Goal: Contribute content: Add original content to the website for others to see

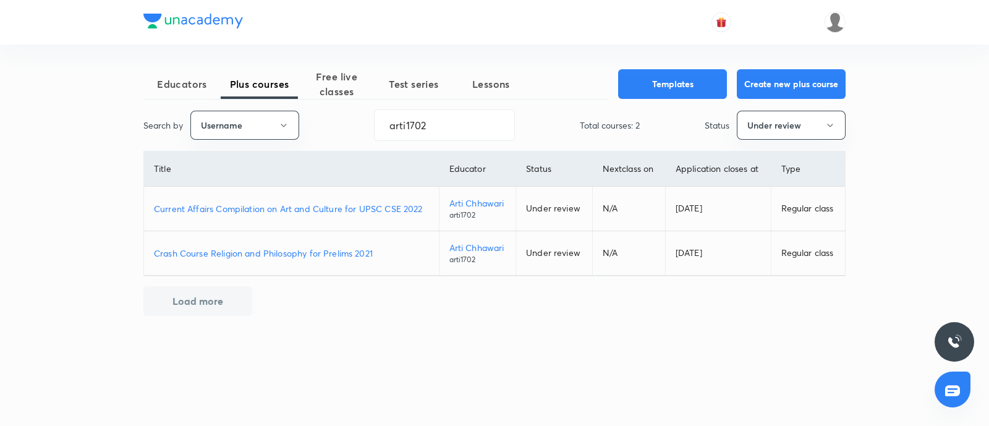
drag, startPoint x: 440, startPoint y: 127, endPoint x: 163, endPoint y: 184, distance: 283.4
click at [163, 183] on div "Educators Plus courses Free live classes Test series Lessons Templates Create n…" at bounding box center [494, 192] width 703 height 247
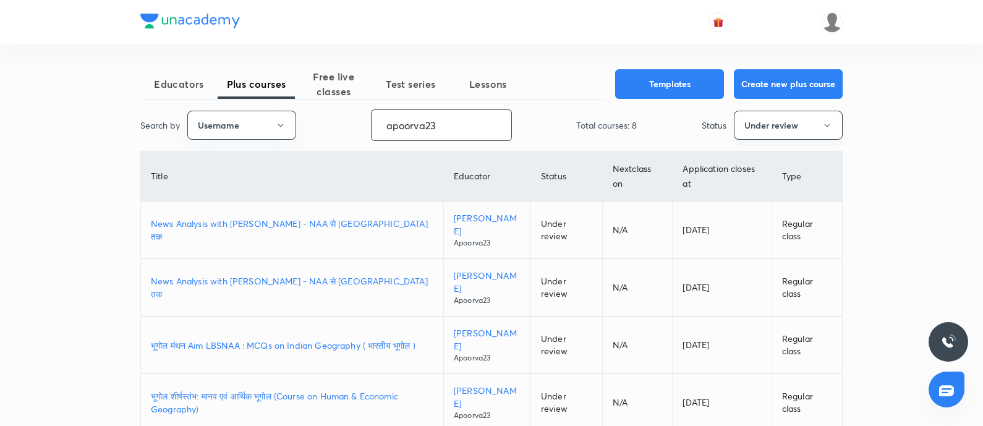
click at [764, 128] on button "Under review" at bounding box center [788, 125] width 109 height 29
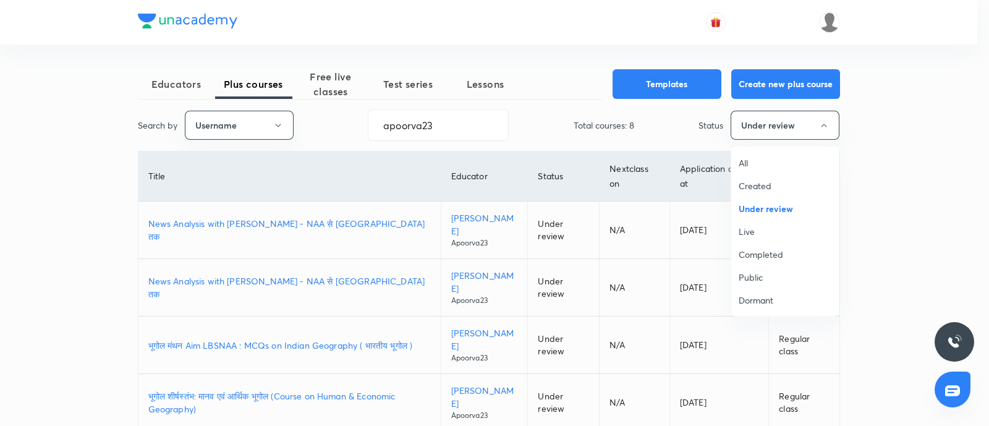
drag, startPoint x: 745, startPoint y: 304, endPoint x: 717, endPoint y: 280, distance: 37.3
click at [746, 304] on span "Dormant" at bounding box center [785, 300] width 93 height 13
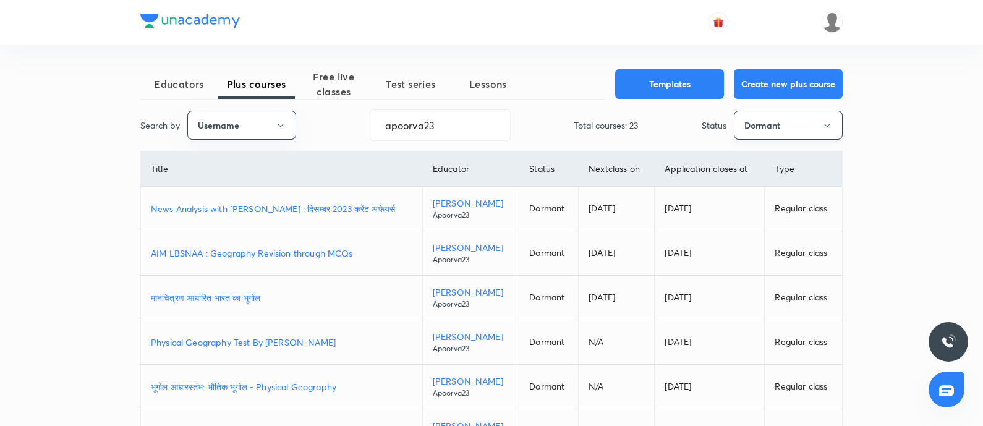
click at [777, 113] on button "Dormant" at bounding box center [788, 125] width 109 height 29
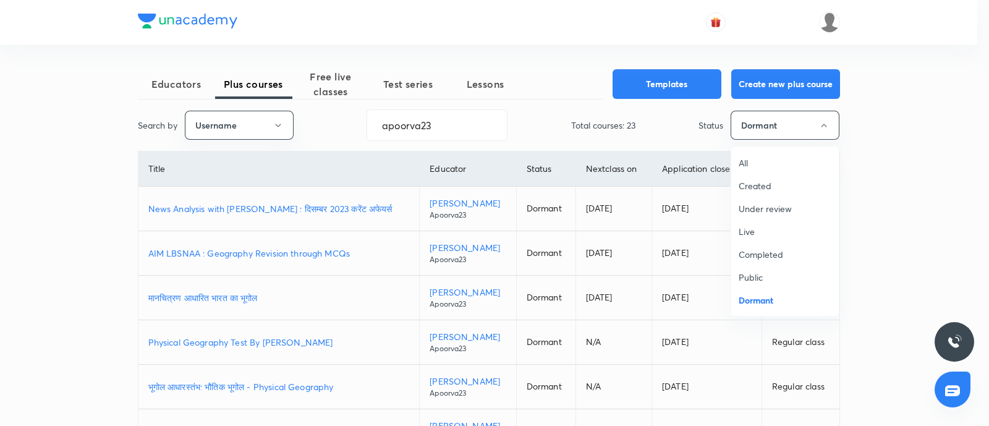
click at [757, 230] on span "Live" at bounding box center [785, 231] width 93 height 13
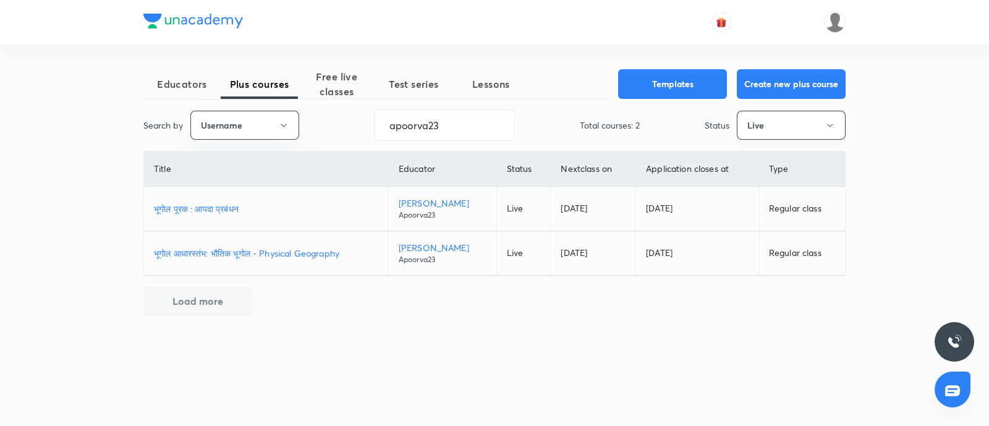
click at [782, 116] on button "Live" at bounding box center [791, 125] width 109 height 29
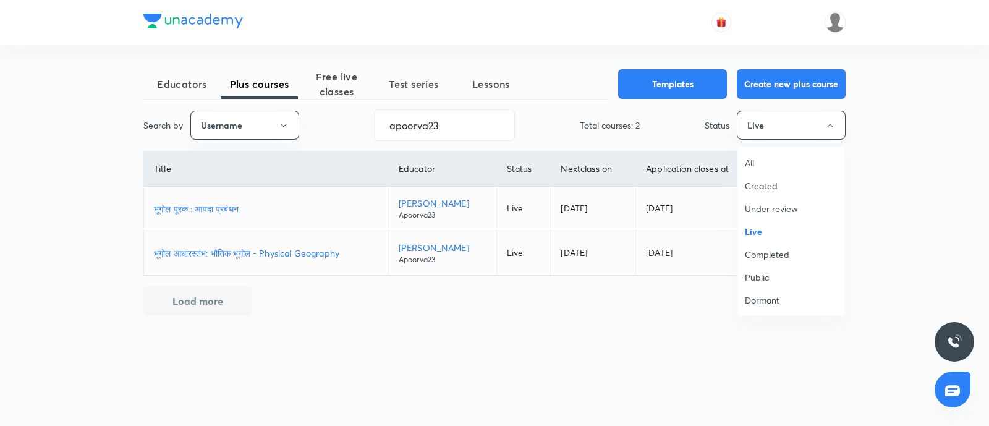
click at [771, 181] on span "Created" at bounding box center [791, 185] width 93 height 13
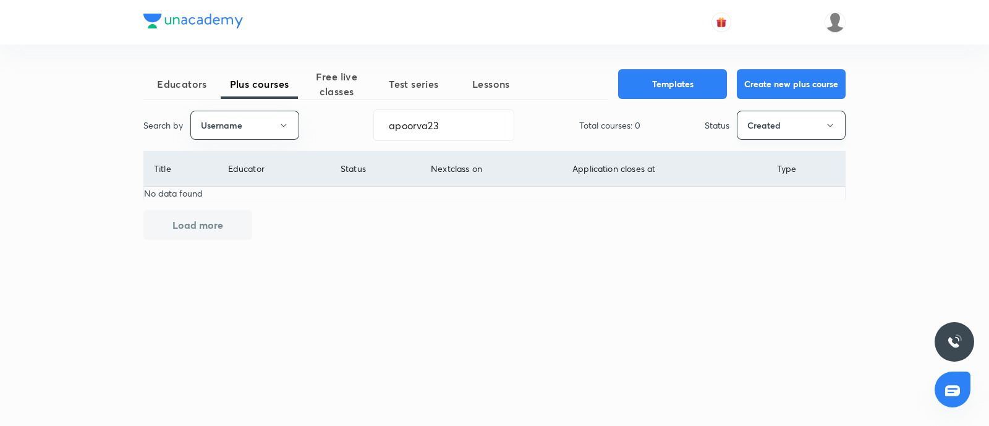
click at [760, 126] on button "Created" at bounding box center [791, 125] width 109 height 29
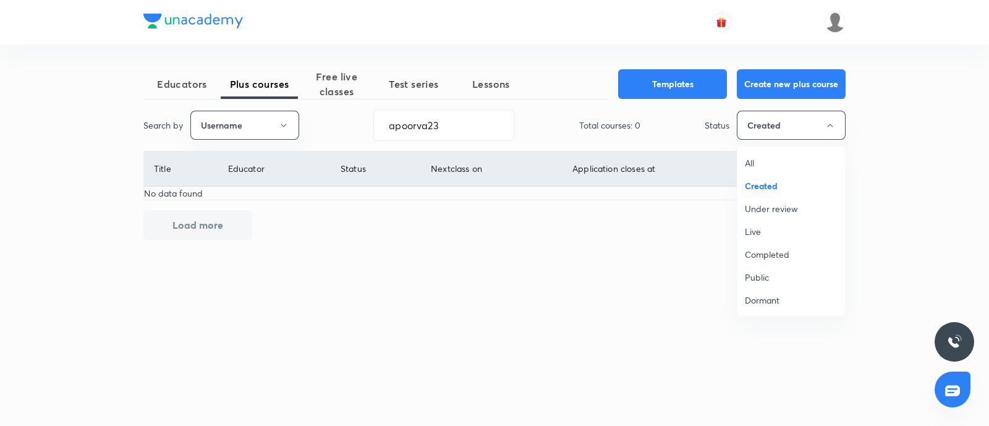
click at [763, 208] on span "Under review" at bounding box center [791, 208] width 93 height 13
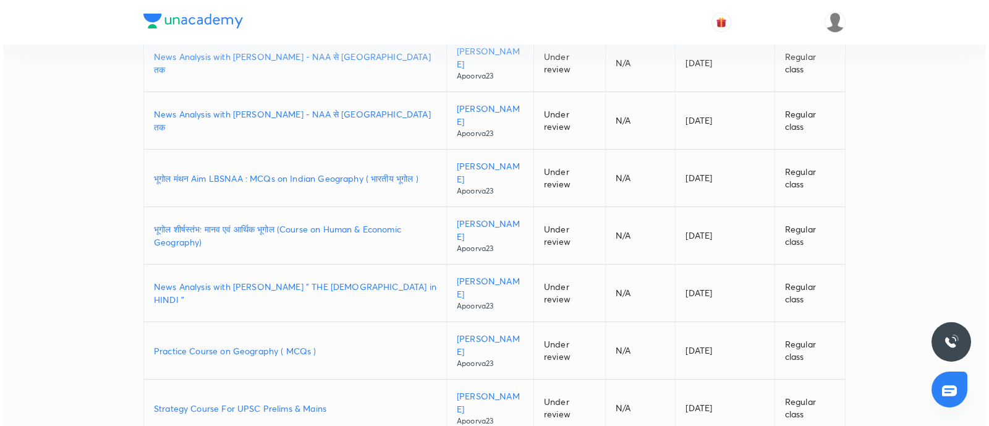
scroll to position [64, 0]
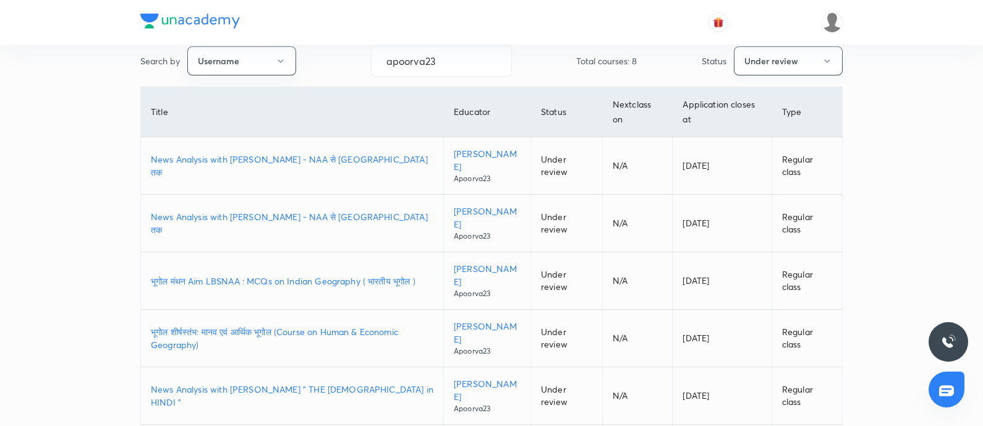
click at [777, 54] on button "Under review" at bounding box center [788, 60] width 109 height 29
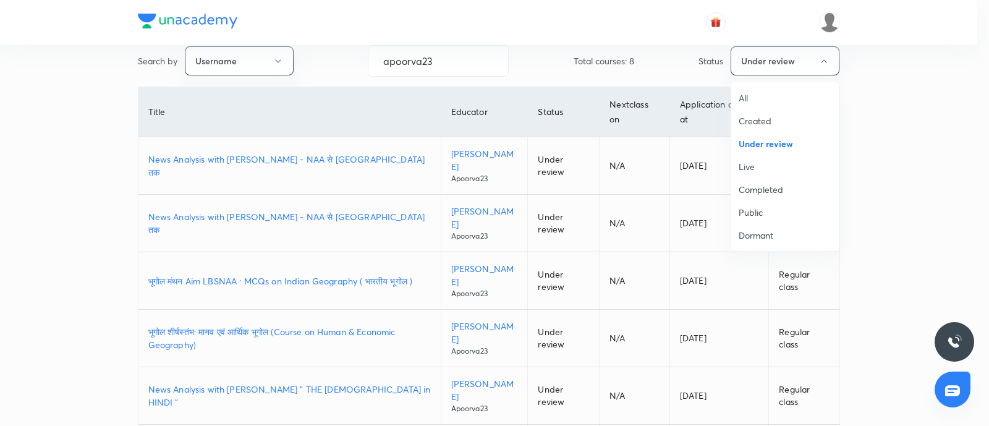
click at [760, 173] on span "Live" at bounding box center [785, 166] width 93 height 13
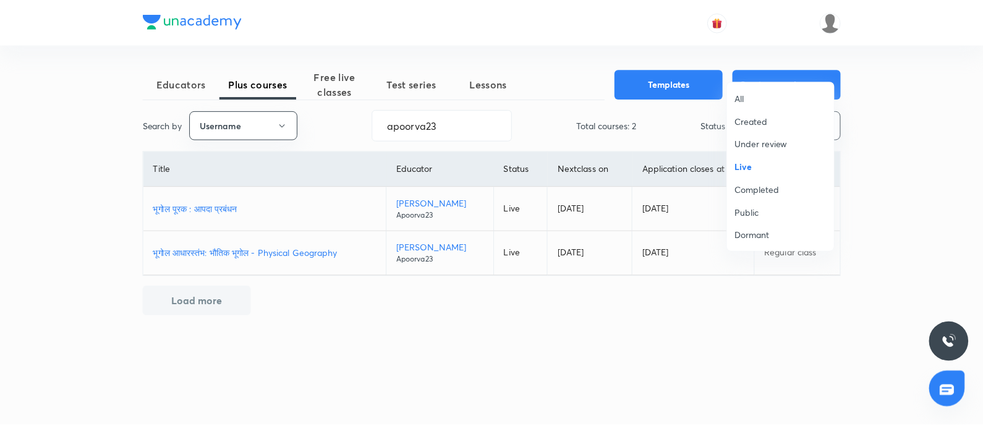
scroll to position [0, 0]
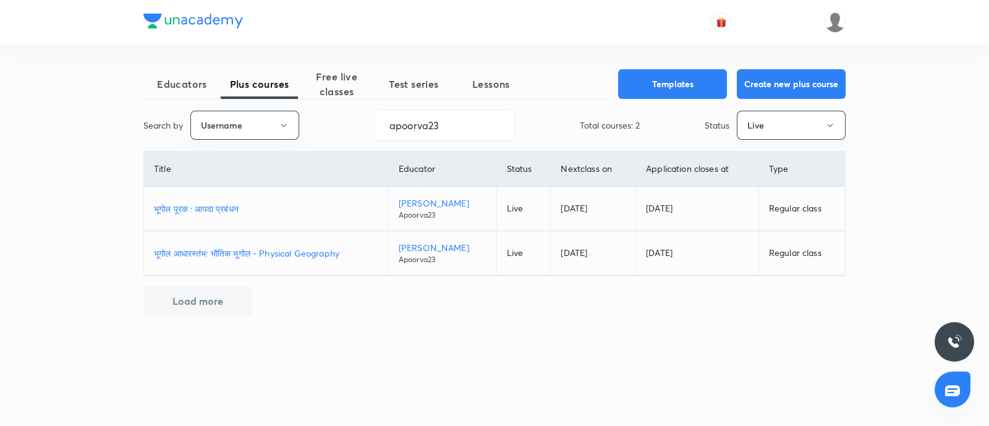
click at [769, 118] on button "Live" at bounding box center [791, 125] width 109 height 29
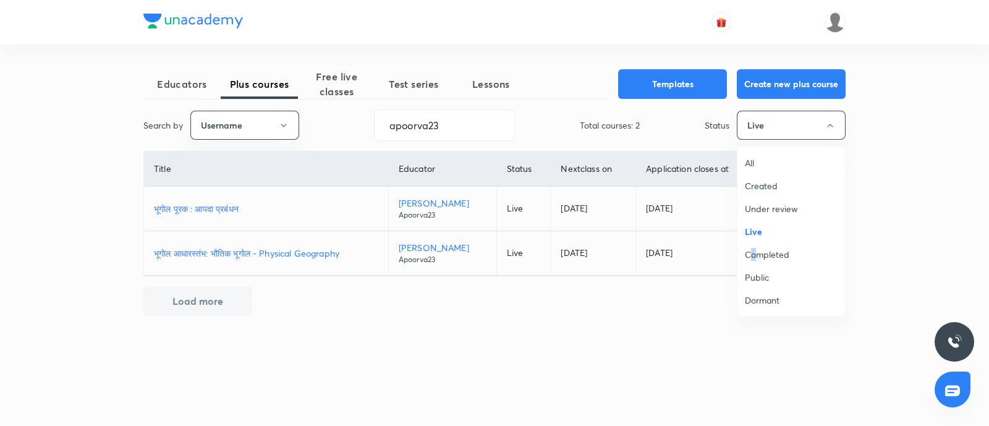
click at [754, 258] on span "Completed" at bounding box center [791, 254] width 93 height 13
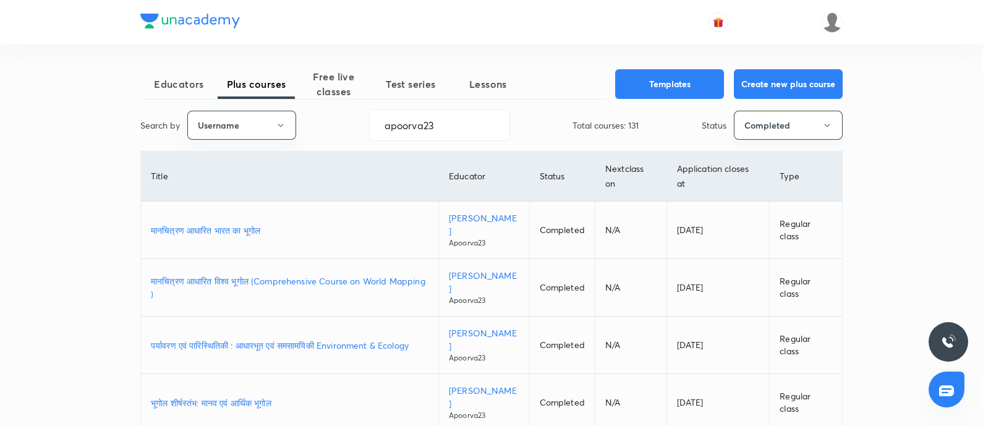
click at [776, 122] on button "Completed" at bounding box center [788, 125] width 109 height 29
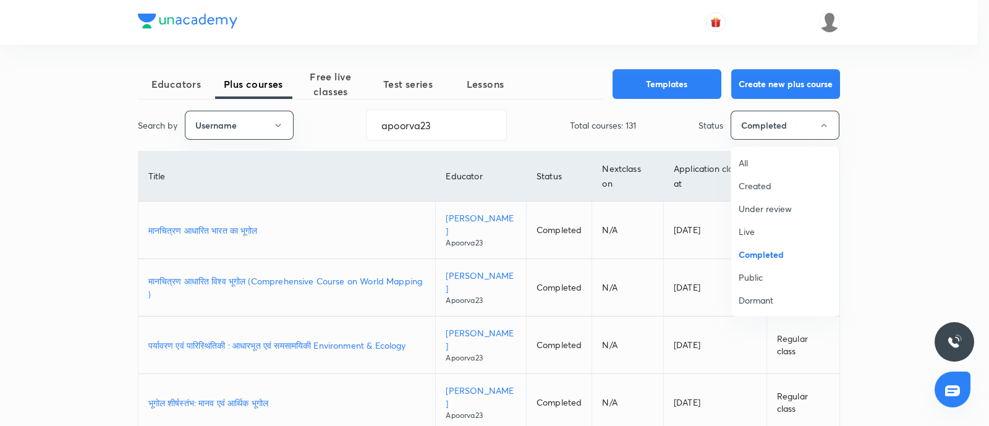
drag, startPoint x: 753, startPoint y: 304, endPoint x: 553, endPoint y: 375, distance: 212.6
click at [753, 304] on span "Dormant" at bounding box center [785, 300] width 93 height 13
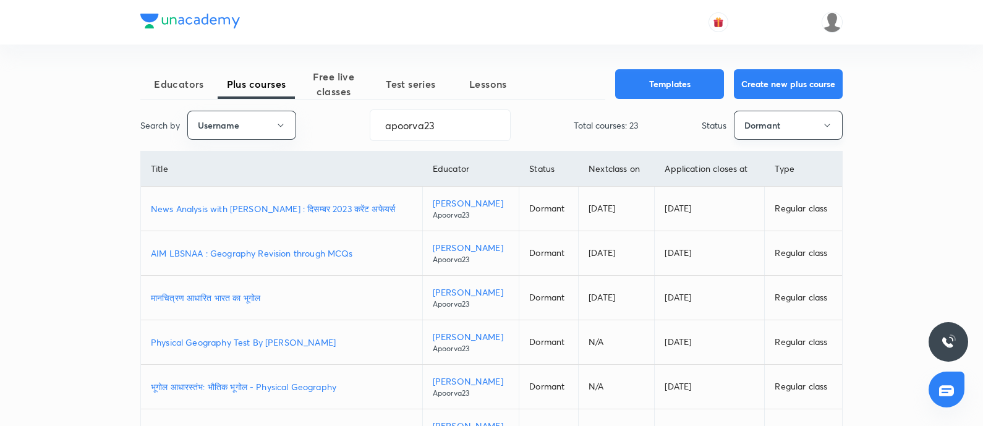
click at [785, 137] on button "Dormant" at bounding box center [788, 125] width 109 height 29
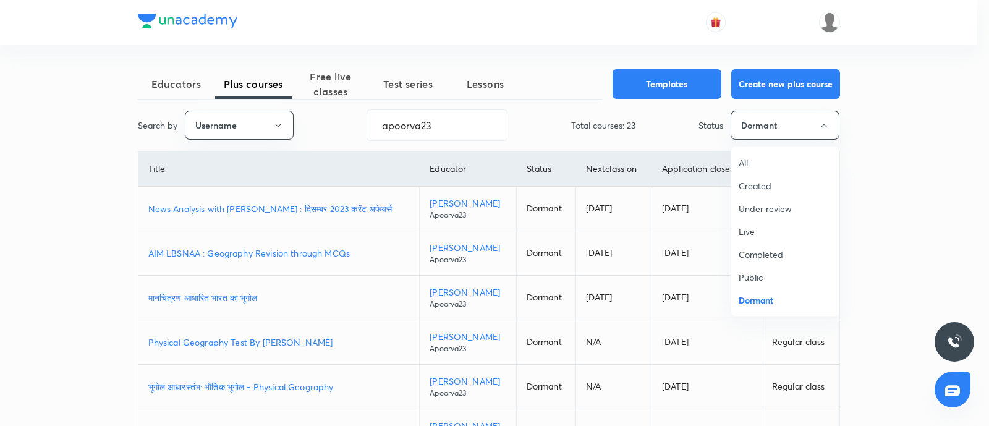
click at [764, 121] on div at bounding box center [494, 213] width 989 height 426
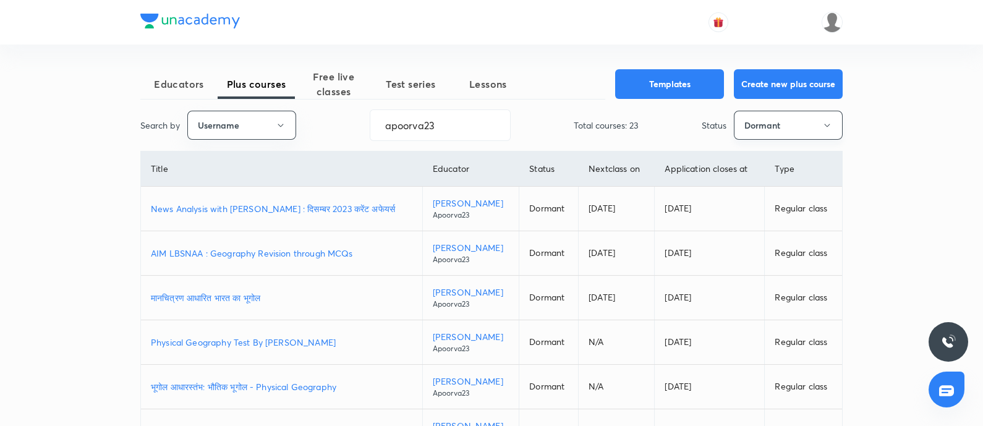
click at [761, 129] on button "Dormant" at bounding box center [788, 125] width 109 height 29
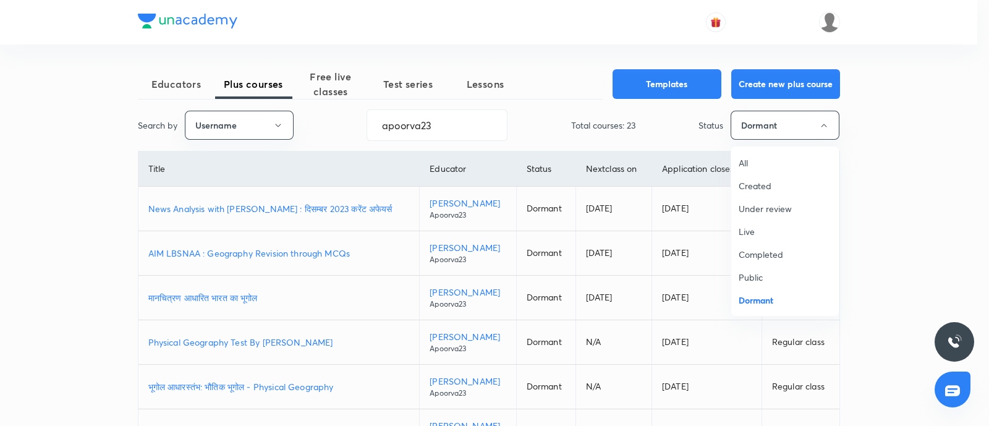
drag, startPoint x: 763, startPoint y: 225, endPoint x: 455, endPoint y: 325, distance: 324.4
click at [756, 226] on span "Live" at bounding box center [785, 231] width 93 height 13
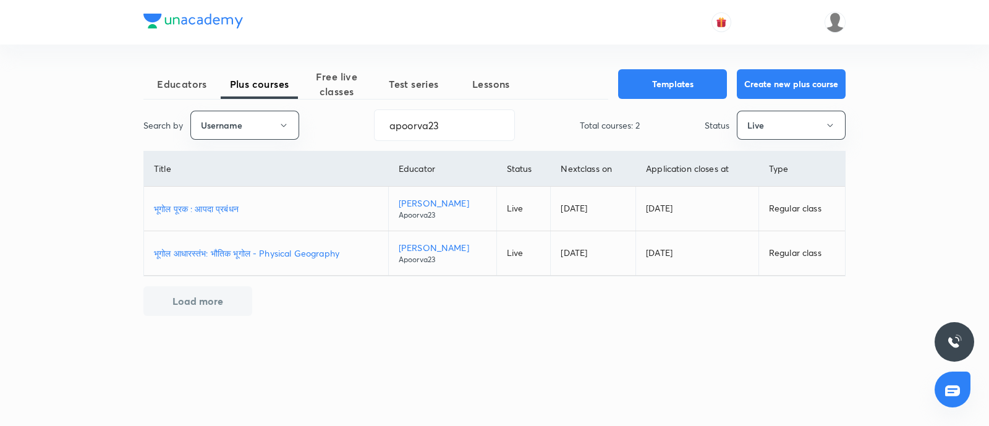
drag, startPoint x: 267, startPoint y: 252, endPoint x: 274, endPoint y: 246, distance: 9.3
click at [267, 251] on p "भूगोल आधारस्‍तंभ: भौतिक भूगोल - Physical Geography" at bounding box center [266, 253] width 224 height 13
click at [201, 250] on p "भूगोल आधारस्‍तंभ: भौतिक भूगोल - Physical Geography" at bounding box center [266, 253] width 224 height 13
drag, startPoint x: 472, startPoint y: 119, endPoint x: 0, endPoint y: 246, distance: 489.2
click at [0, 242] on div "Educators Plus courses Free live classes Test series Lessons Templates Create n…" at bounding box center [494, 213] width 989 height 426
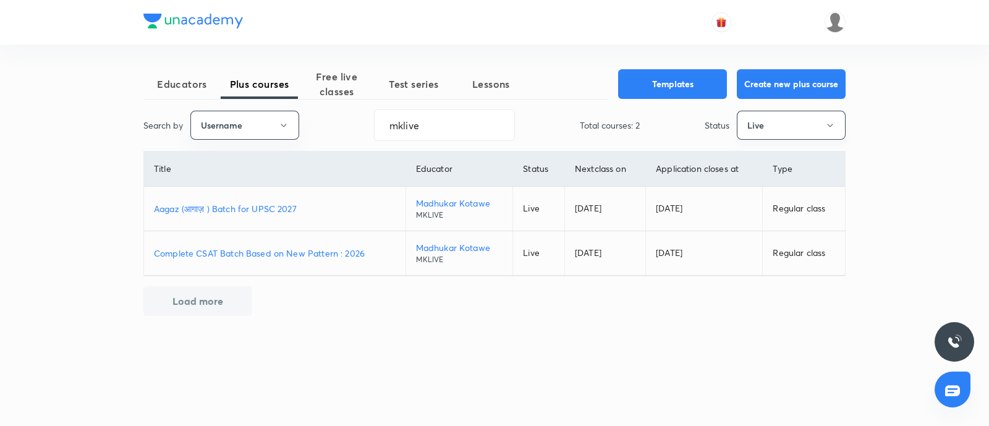
click at [761, 134] on button "Live" at bounding box center [791, 125] width 109 height 29
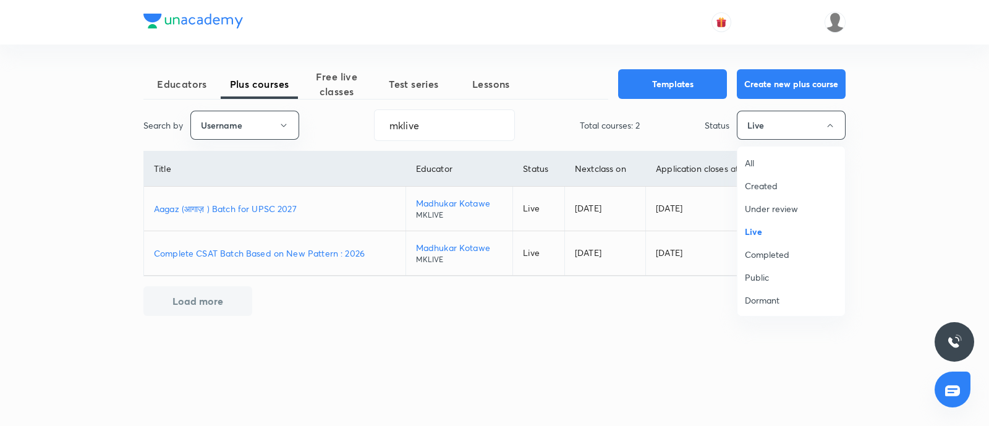
click at [267, 208] on div at bounding box center [494, 213] width 989 height 426
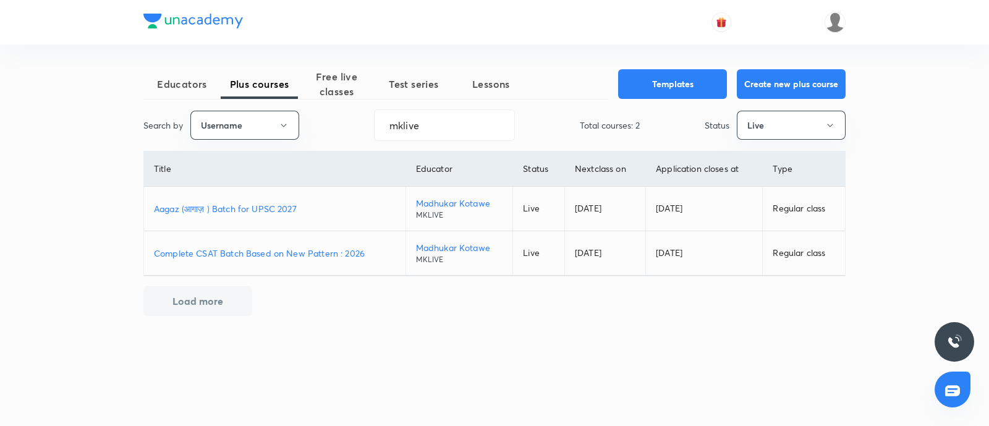
click at [267, 200] on td "Aagaz (आगाज़ ) Batch for UPSC 2027" at bounding box center [275, 209] width 262 height 45
click at [266, 205] on p "Aagaz (आगाज़ ) Batch for UPSC 2027" at bounding box center [275, 208] width 242 height 13
drag, startPoint x: 436, startPoint y: 119, endPoint x: 0, endPoint y: 227, distance: 449.1
click at [28, 227] on div "Educators Plus courses Free live classes Test series Lessons Templates Create n…" at bounding box center [494, 213] width 989 height 426
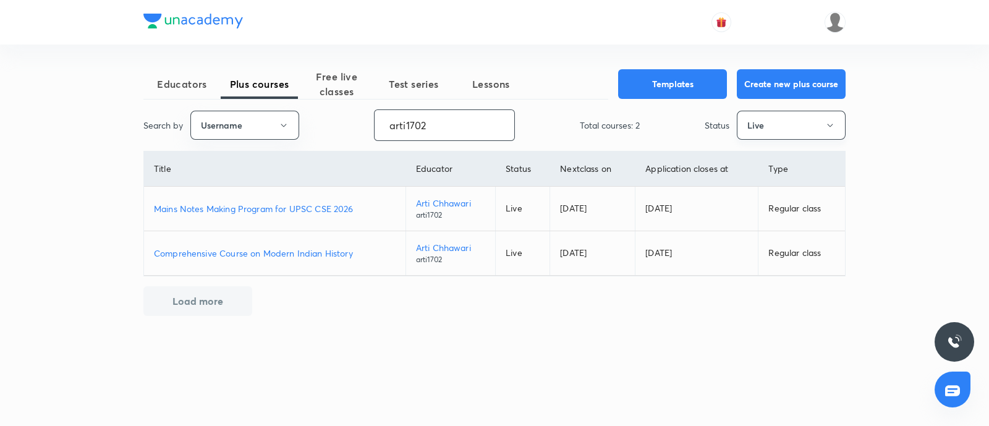
type input "arti1702"
click at [766, 119] on button "Live" at bounding box center [791, 125] width 109 height 29
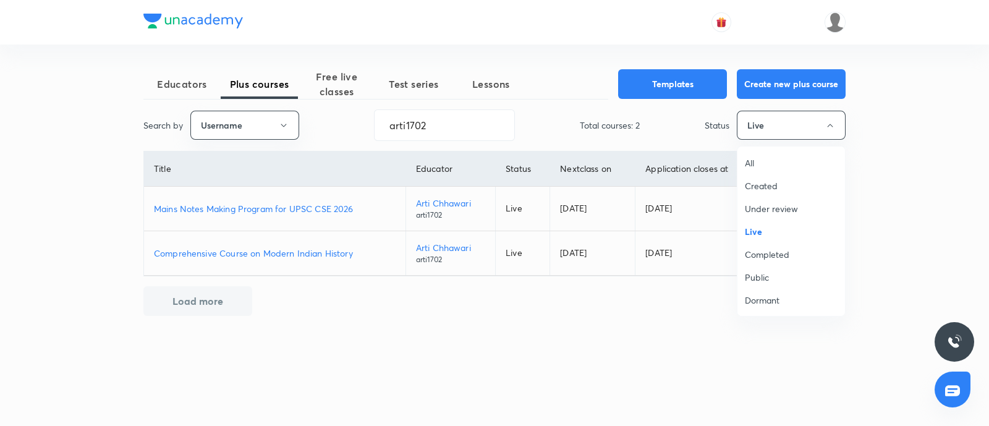
click at [754, 206] on span "Under review" at bounding box center [791, 208] width 93 height 13
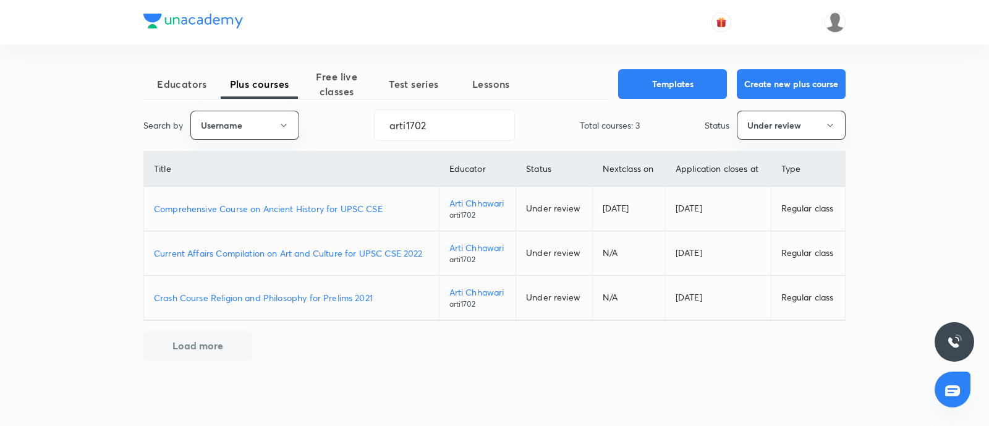
click at [266, 211] on p "Comprehensive Course on Ancient History for UPSC CSE" at bounding box center [291, 208] width 275 height 13
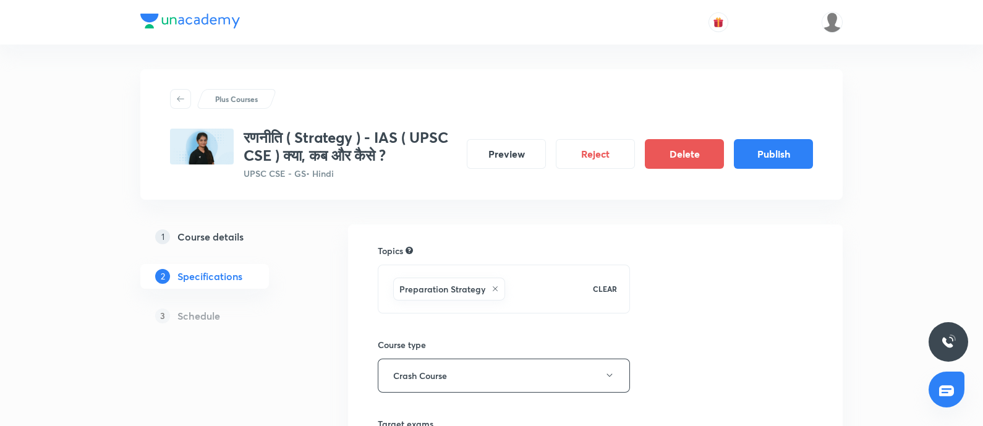
drag, startPoint x: 213, startPoint y: 235, endPoint x: 223, endPoint y: 202, distance: 34.1
click at [213, 235] on h5 "Course details" at bounding box center [210, 236] width 66 height 15
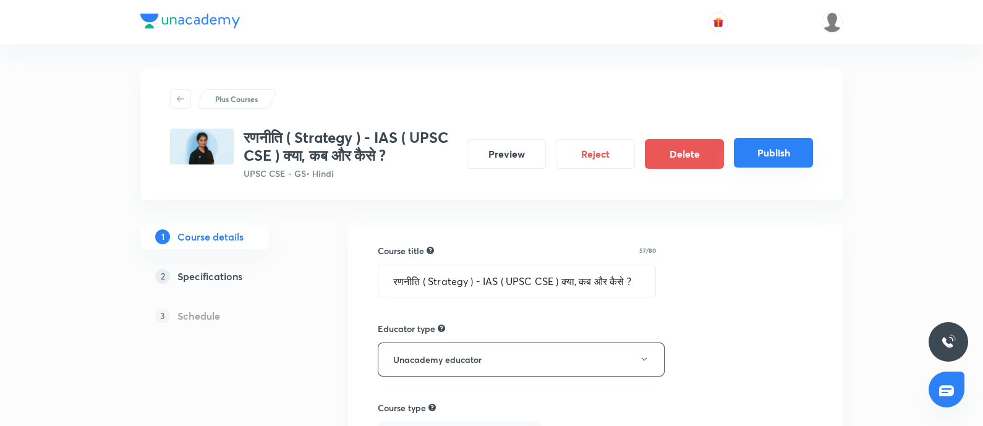
click at [755, 153] on button "Publish" at bounding box center [773, 153] width 79 height 30
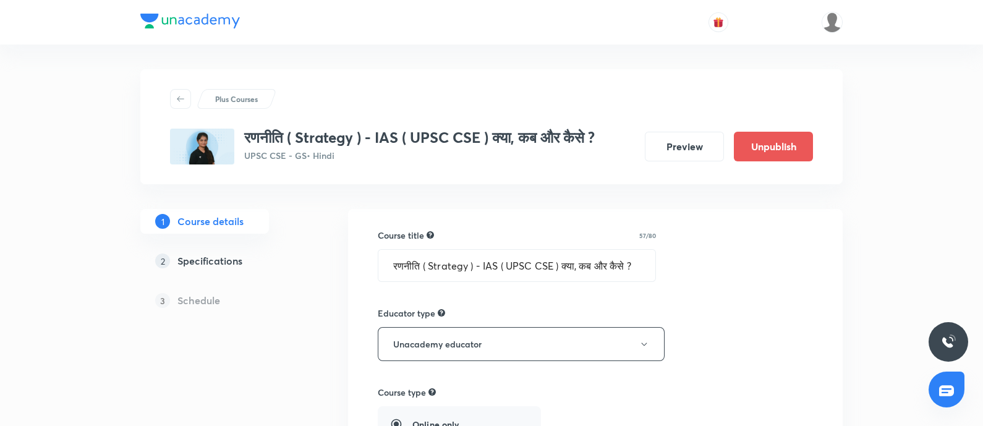
click at [681, 161] on div "रणनीति ( Strategy ) - IAS ( UPSC CSE ) क्या, कब और कैसे ? UPSC CSE - GS • Hindi…" at bounding box center [491, 147] width 643 height 36
click at [681, 144] on button "Preview" at bounding box center [684, 145] width 79 height 30
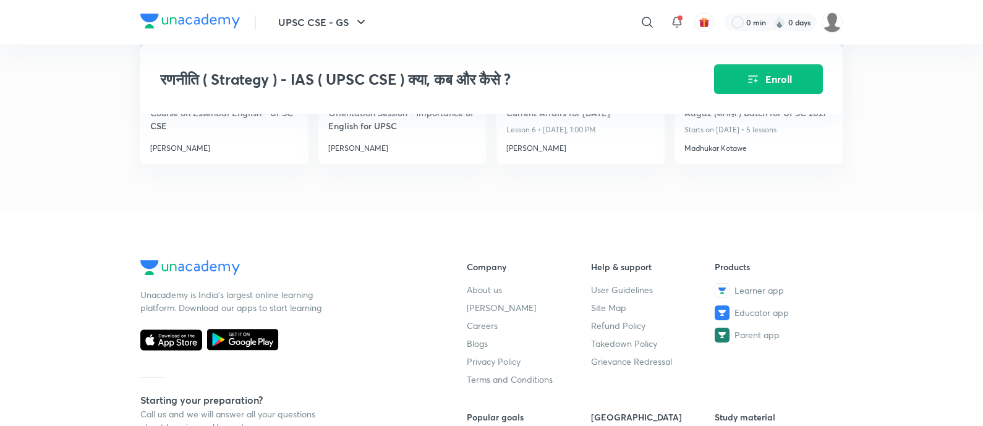
scroll to position [850, 0]
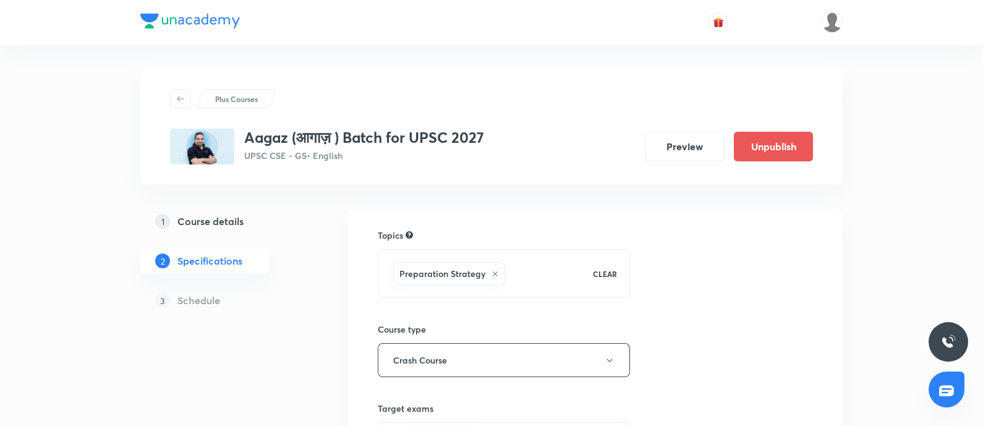
drag, startPoint x: 201, startPoint y: 221, endPoint x: 391, endPoint y: 198, distance: 191.2
click at [201, 220] on h5 "Course details" at bounding box center [210, 221] width 66 height 15
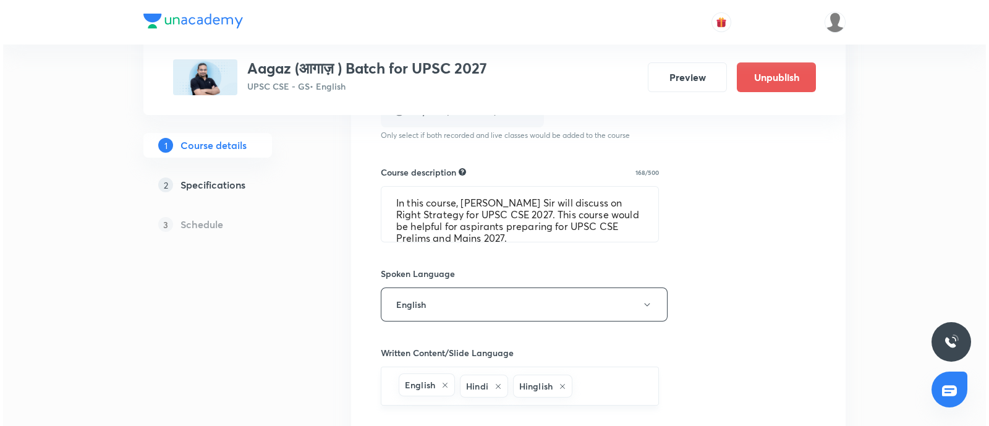
scroll to position [464, 0]
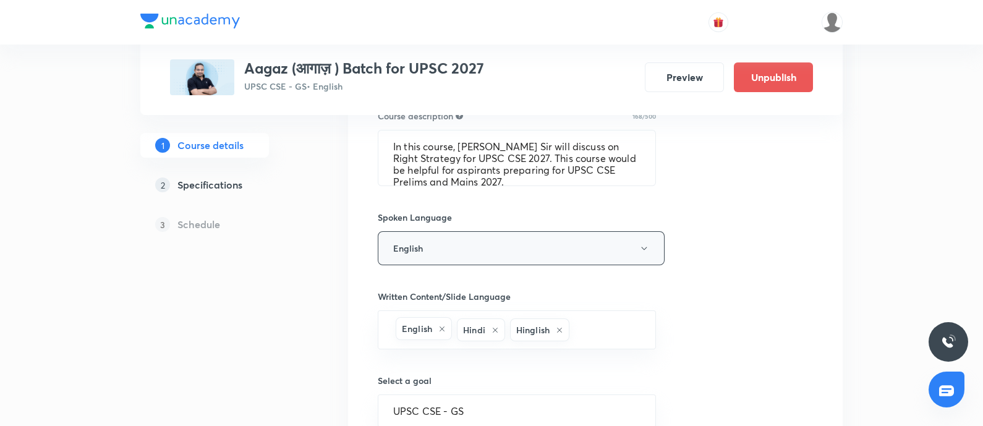
click at [432, 246] on button "English" at bounding box center [521, 248] width 287 height 34
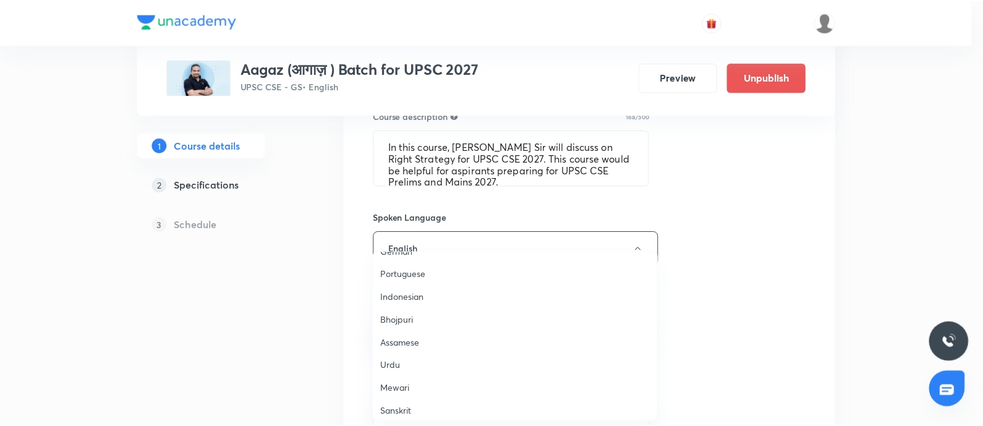
scroll to position [366, 0]
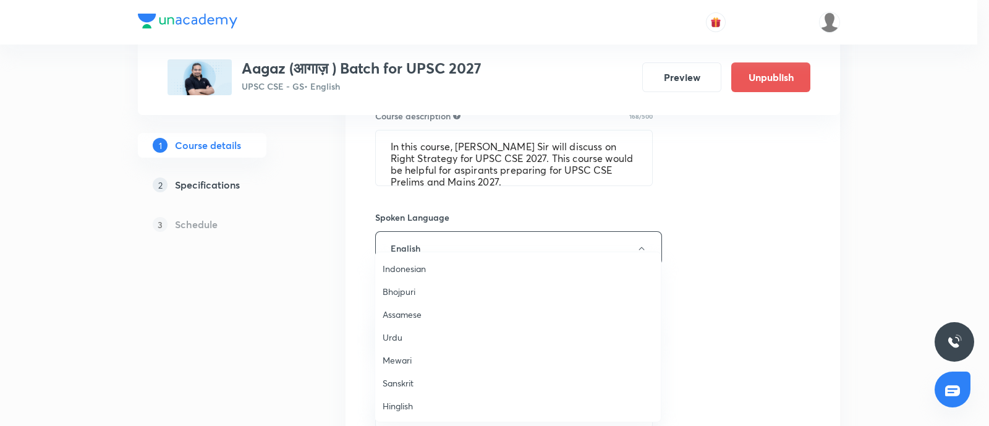
click at [412, 399] on span "Hinglish" at bounding box center [518, 405] width 271 height 13
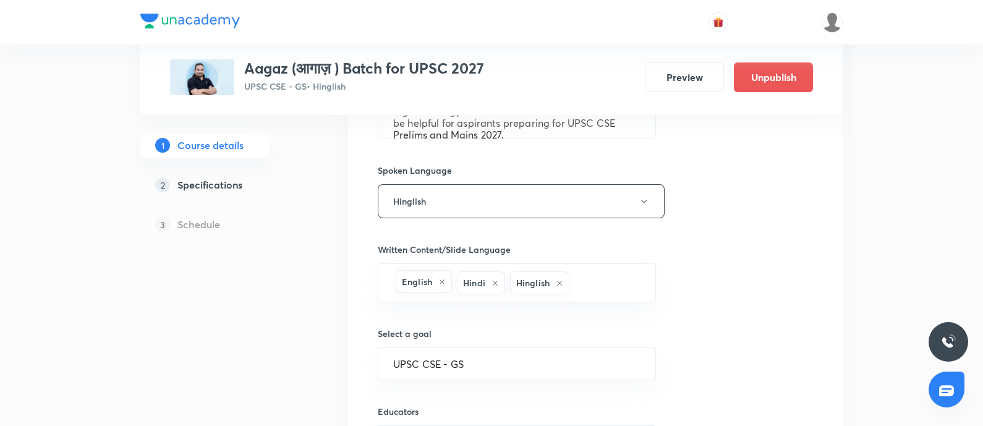
scroll to position [618, 0]
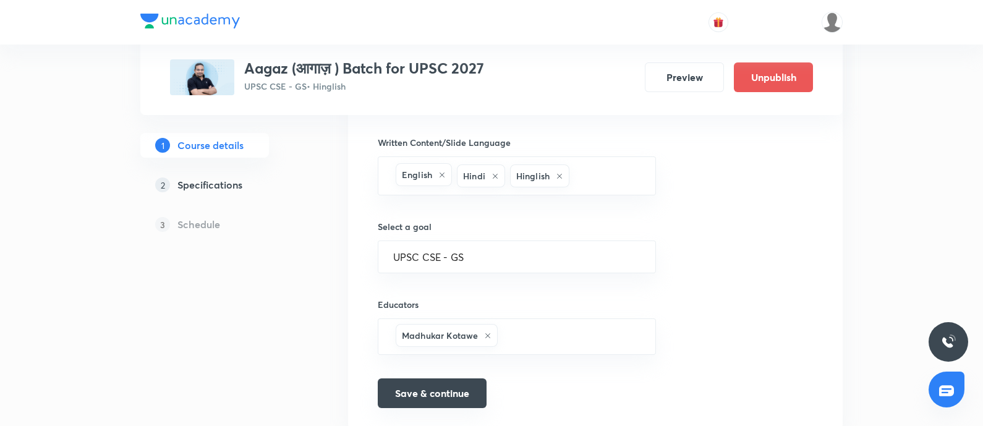
click at [416, 378] on button "Save & continue" at bounding box center [432, 393] width 109 height 30
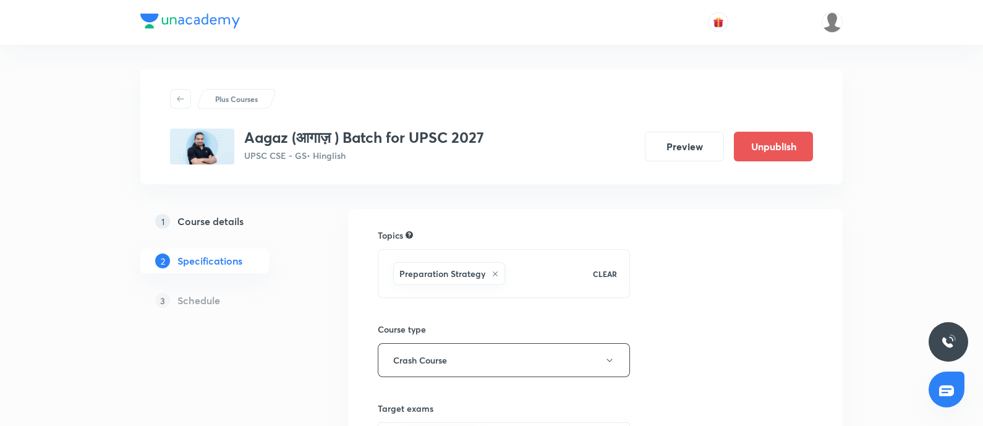
click at [218, 221] on h5 "Course details" at bounding box center [210, 221] width 66 height 15
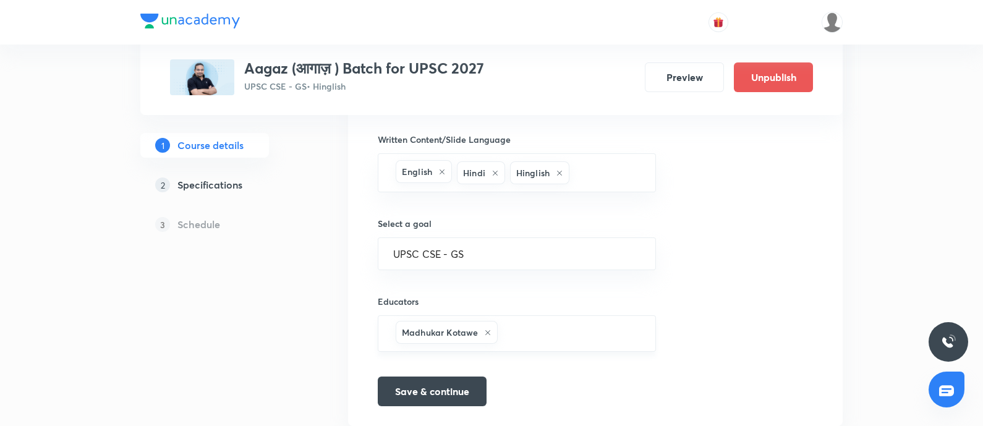
scroll to position [658, 0]
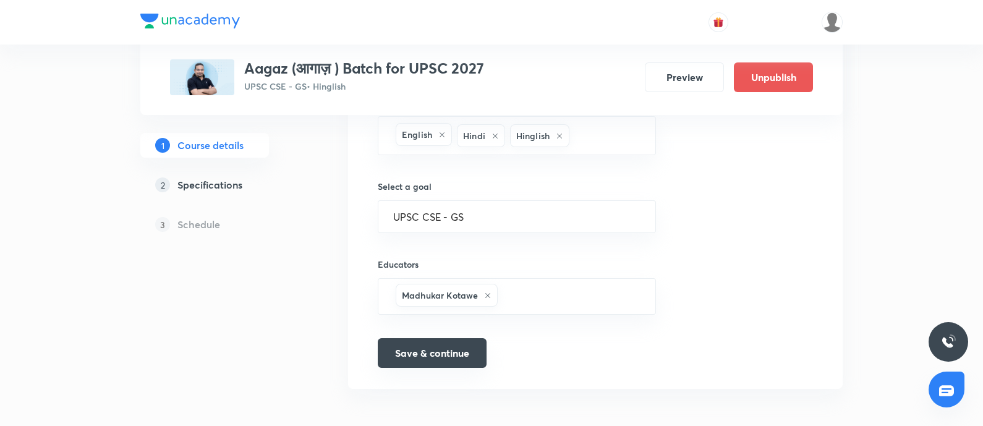
click at [469, 348] on button "Save & continue" at bounding box center [432, 353] width 109 height 30
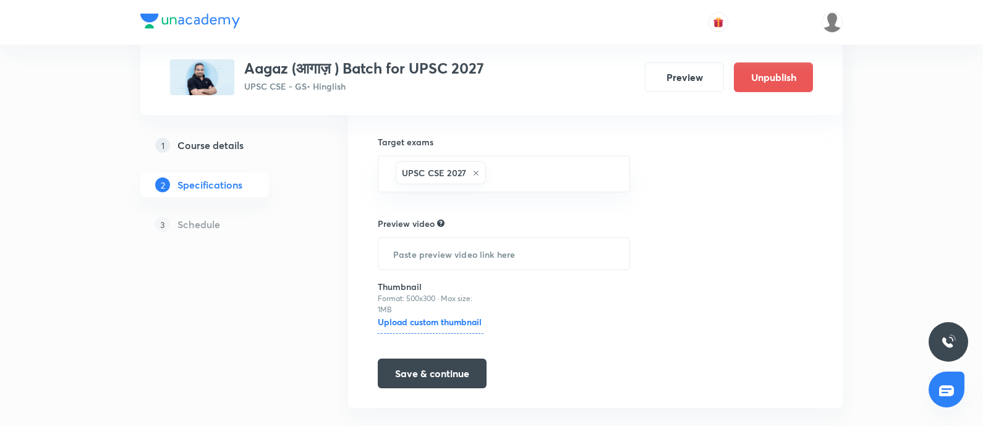
scroll to position [286, 0]
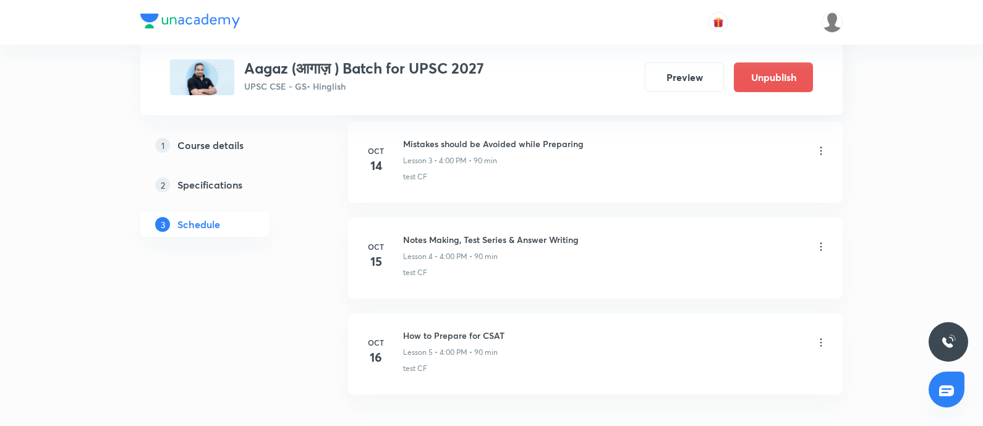
scroll to position [982, 0]
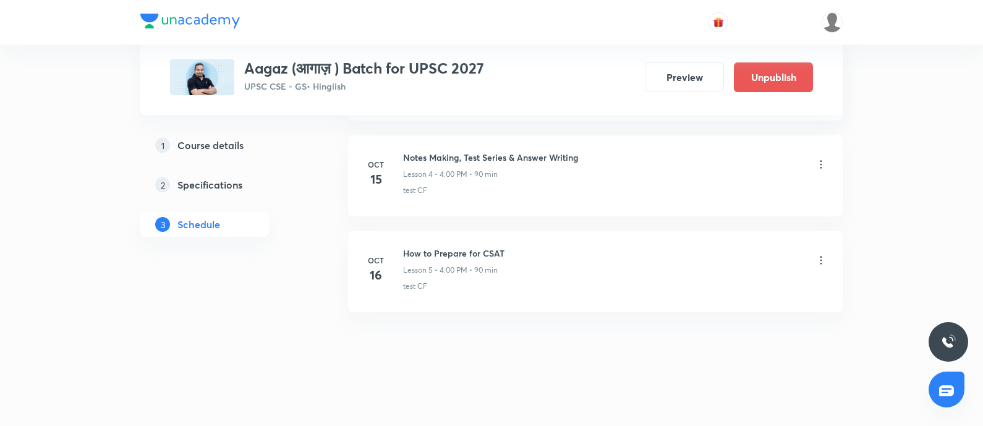
drag, startPoint x: 694, startPoint y: 83, endPoint x: 680, endPoint y: 115, distance: 34.6
click at [694, 83] on button "Preview" at bounding box center [684, 77] width 79 height 30
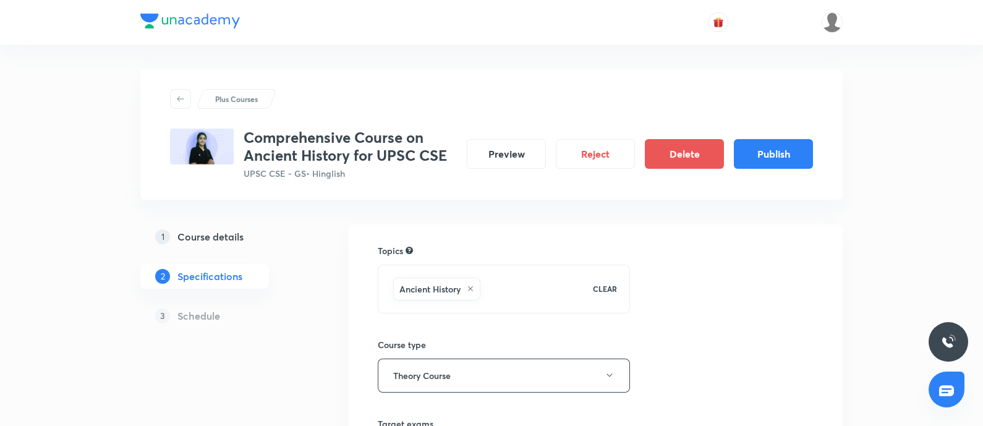
click at [229, 234] on h5 "Course details" at bounding box center [210, 236] width 66 height 15
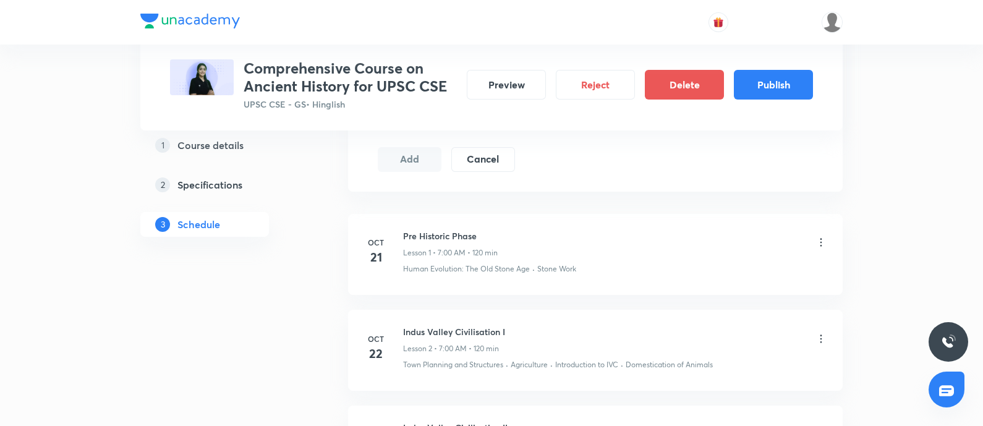
scroll to position [618, 0]
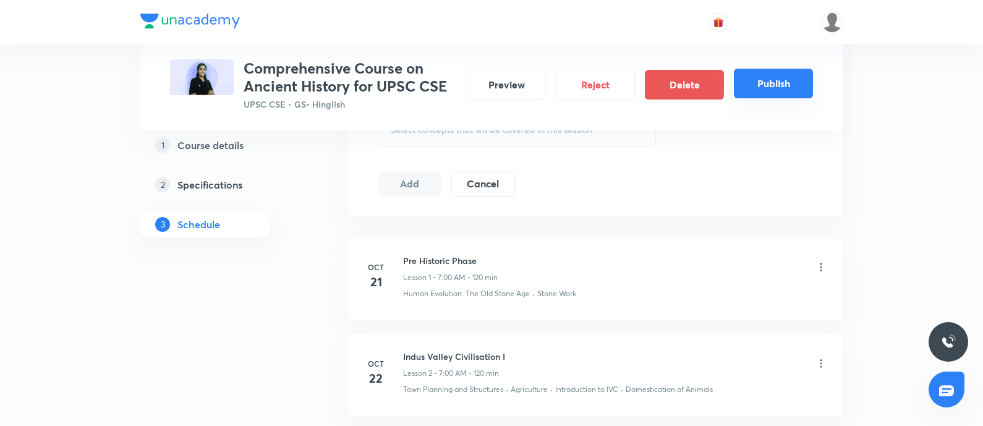
click at [787, 85] on button "Publish" at bounding box center [773, 84] width 79 height 30
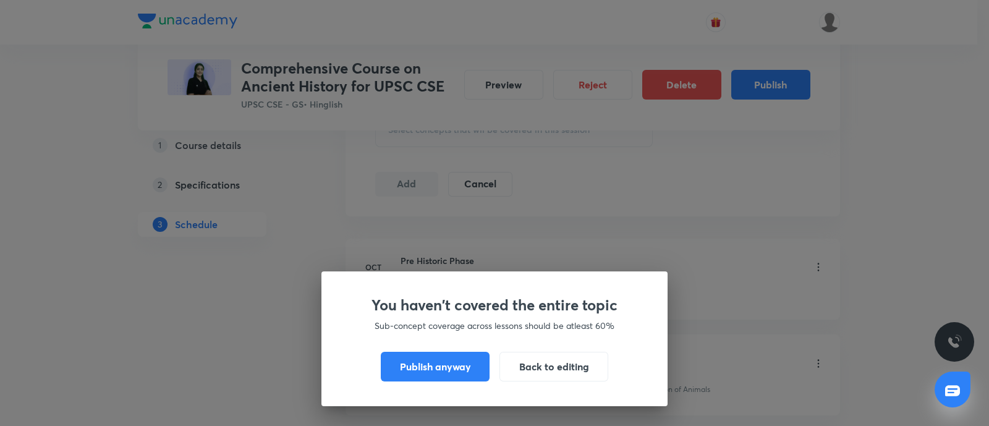
drag, startPoint x: 437, startPoint y: 375, endPoint x: 430, endPoint y: 294, distance: 81.4
click at [437, 375] on button "Publish anyway" at bounding box center [435, 367] width 109 height 30
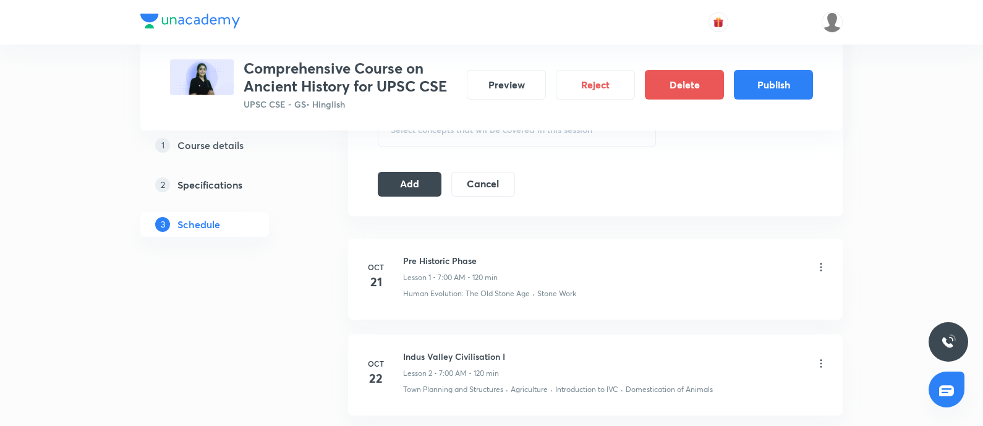
scroll to position [603, 0]
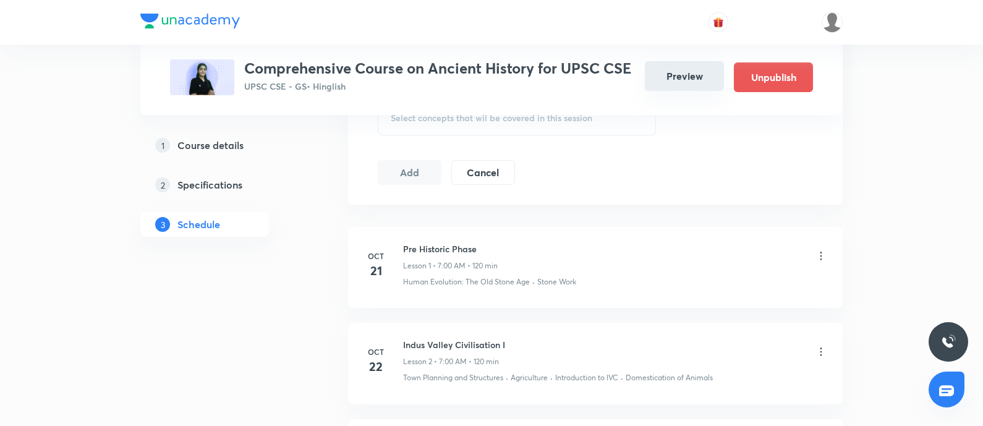
click at [662, 66] on button "Preview" at bounding box center [684, 76] width 79 height 30
